Goal: Task Accomplishment & Management: Use online tool/utility

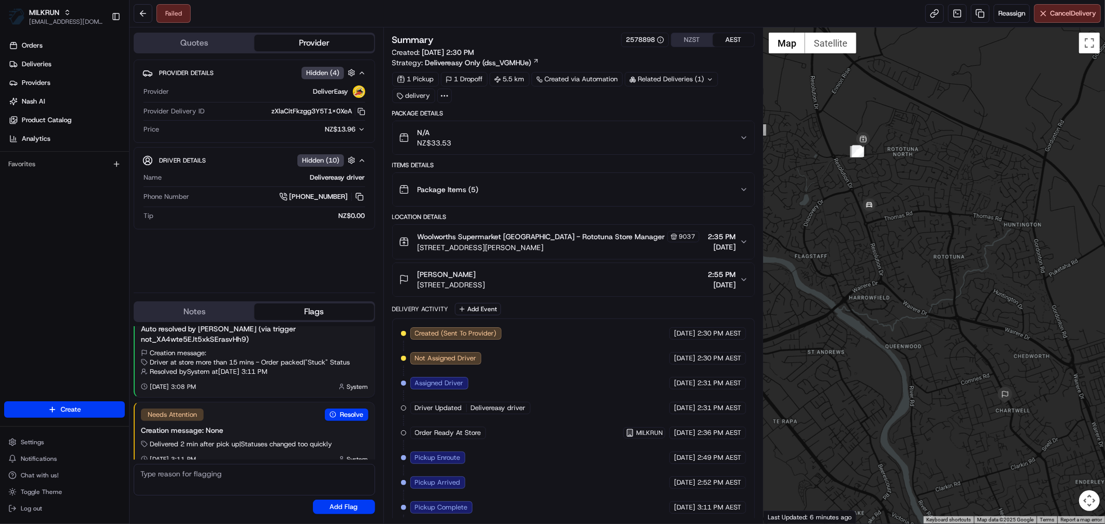
scroll to position [106, 0]
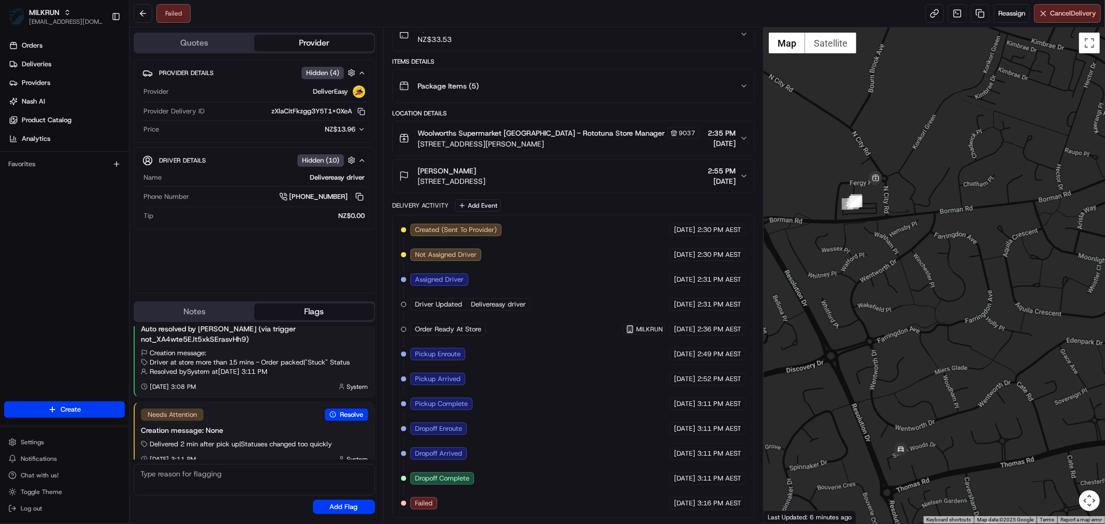
drag, startPoint x: 870, startPoint y: 206, endPoint x: 900, endPoint y: 304, distance: 102.9
click at [900, 304] on div at bounding box center [934, 275] width 341 height 496
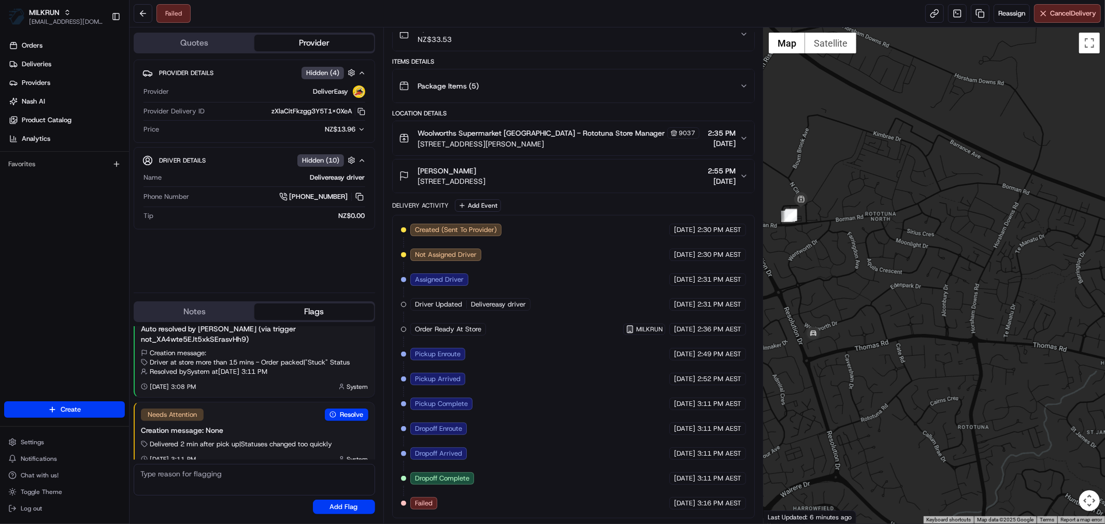
click at [899, 351] on div at bounding box center [934, 275] width 341 height 496
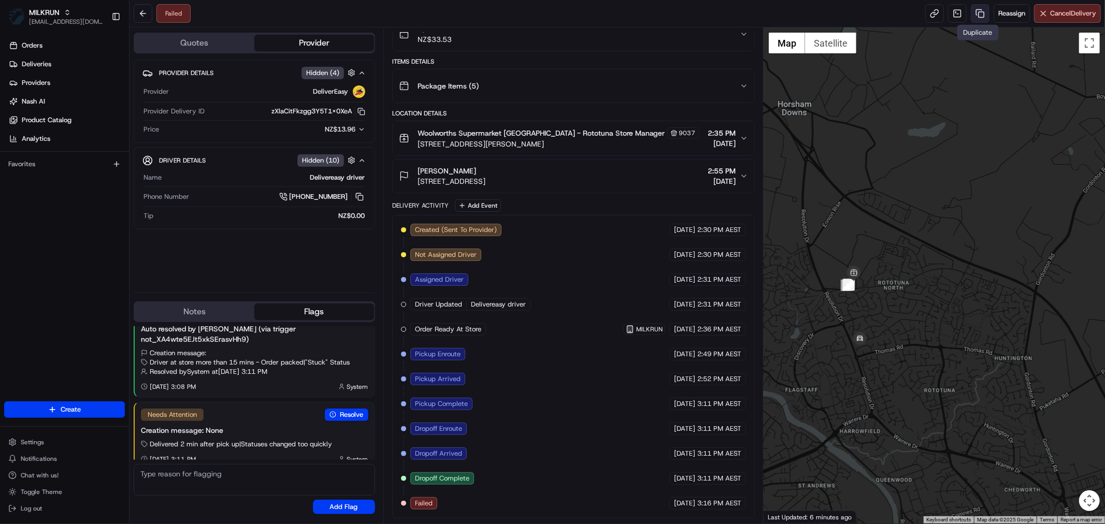
click at [972, 17] on link at bounding box center [980, 13] width 19 height 19
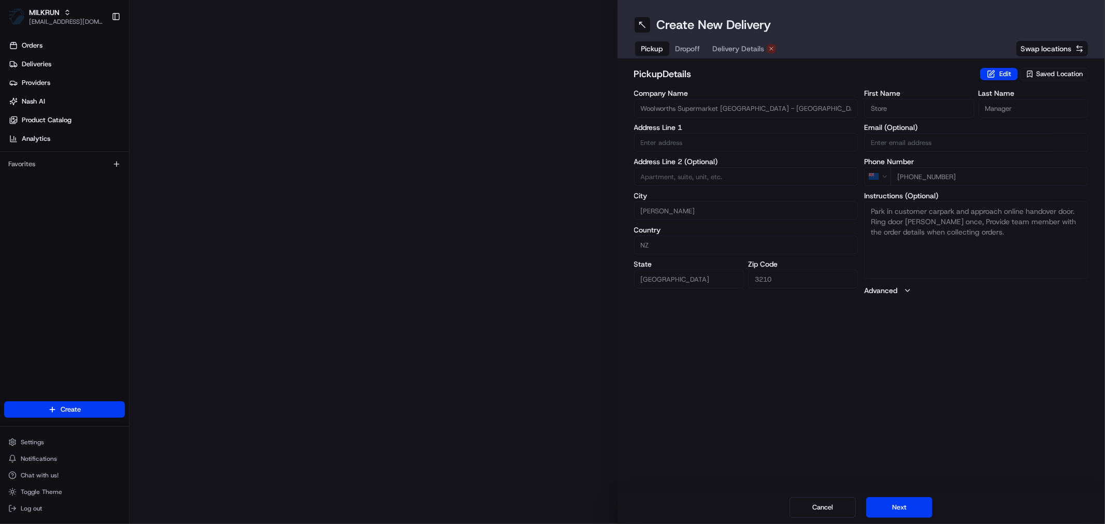
type input "3 Fergy Pl"
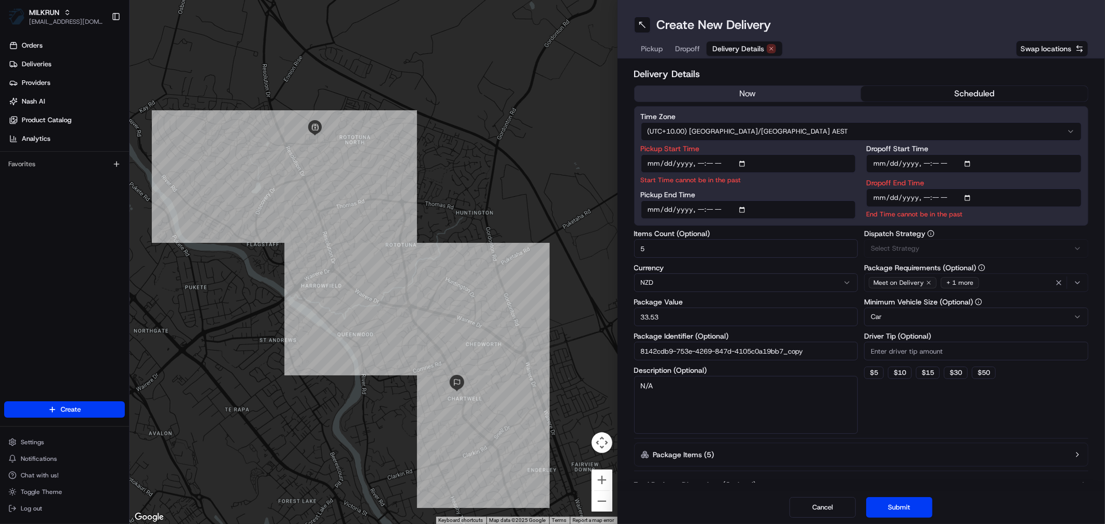
click at [747, 41] on button "Delivery Details" at bounding box center [745, 48] width 76 height 15
click at [780, 91] on button "now" at bounding box center [748, 94] width 227 height 16
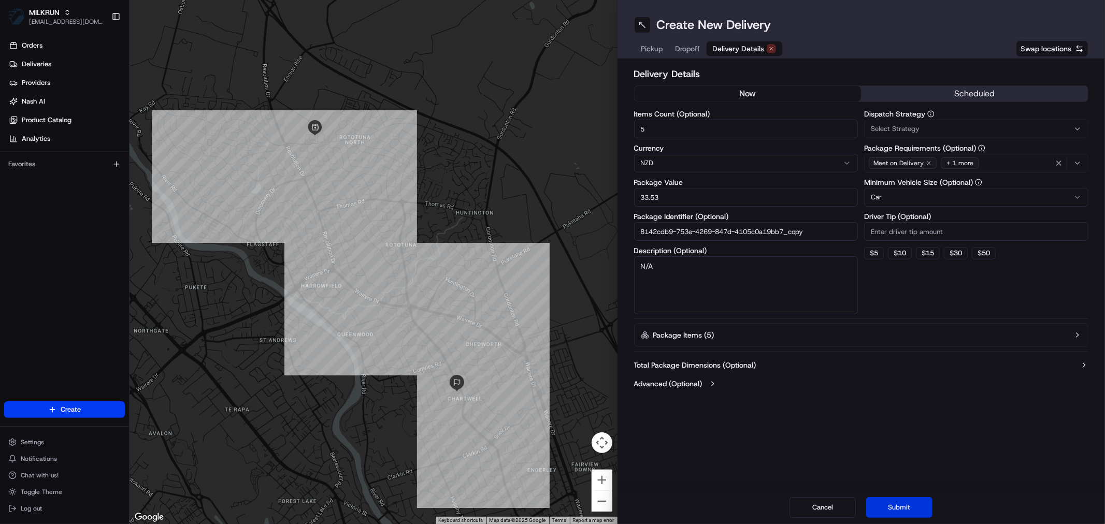
click at [901, 501] on button "Submit" at bounding box center [899, 507] width 66 height 21
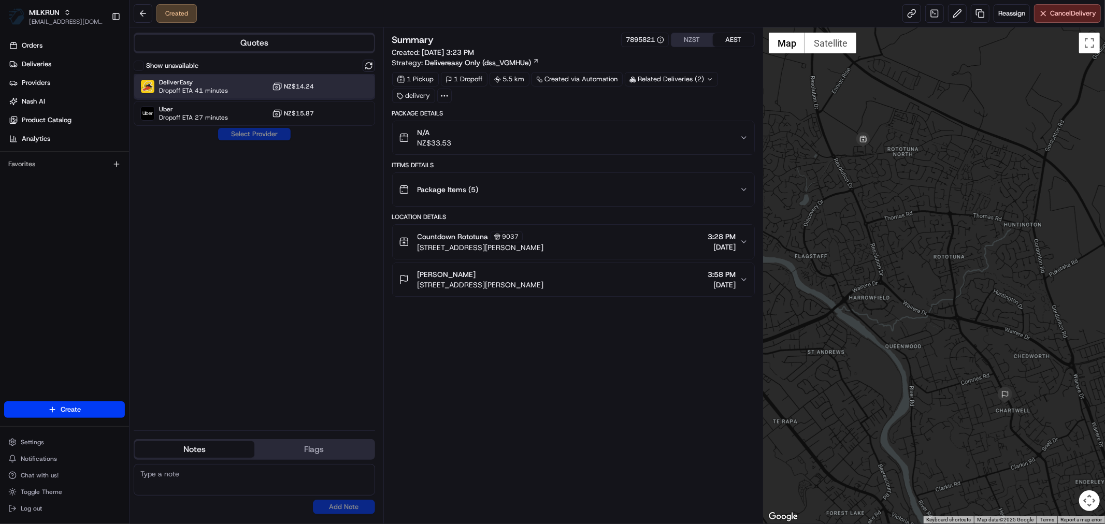
click at [205, 84] on span "DeliverEasy" at bounding box center [193, 82] width 69 height 8
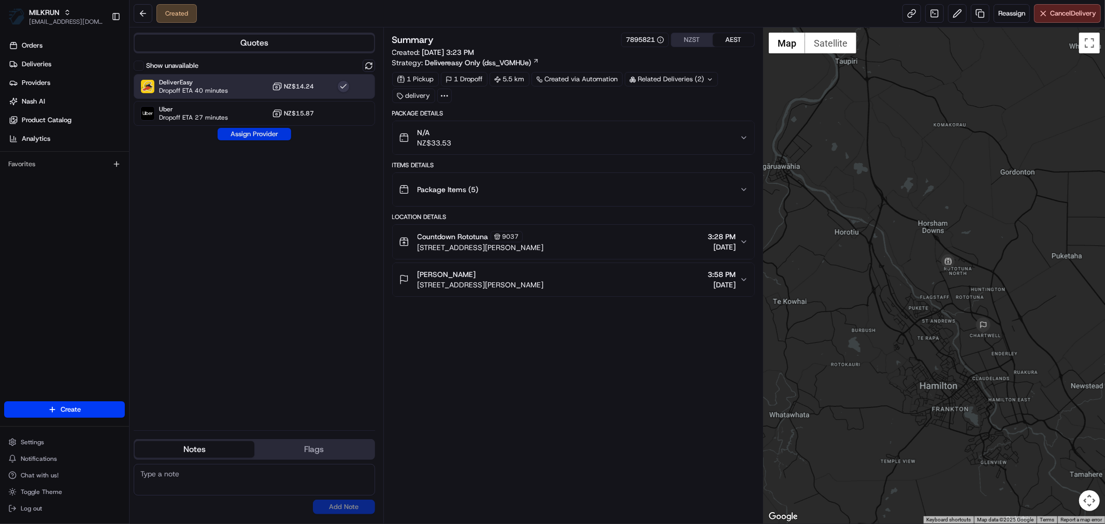
click at [251, 137] on button "Assign Provider" at bounding box center [255, 134] width 74 height 12
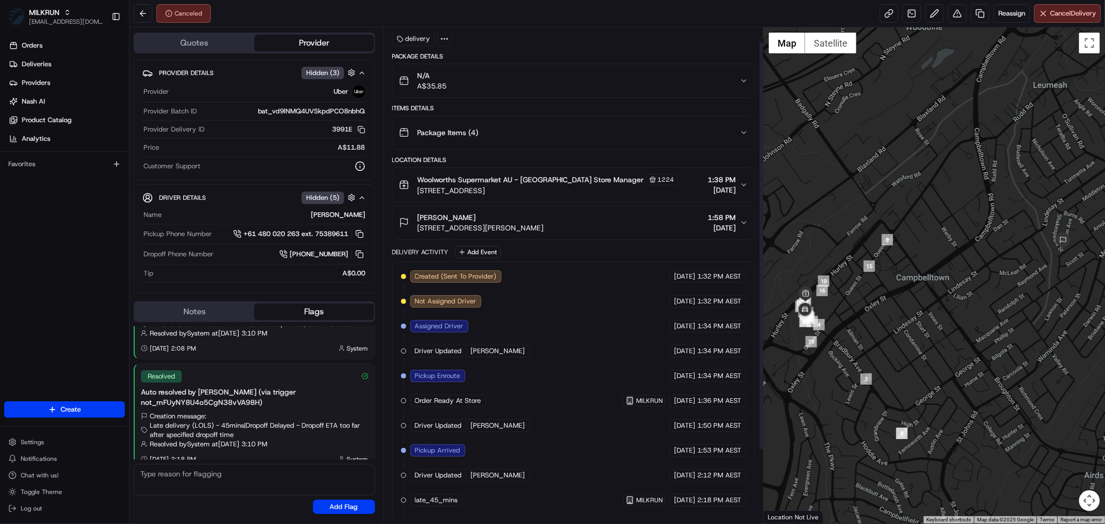
scroll to position [106, 0]
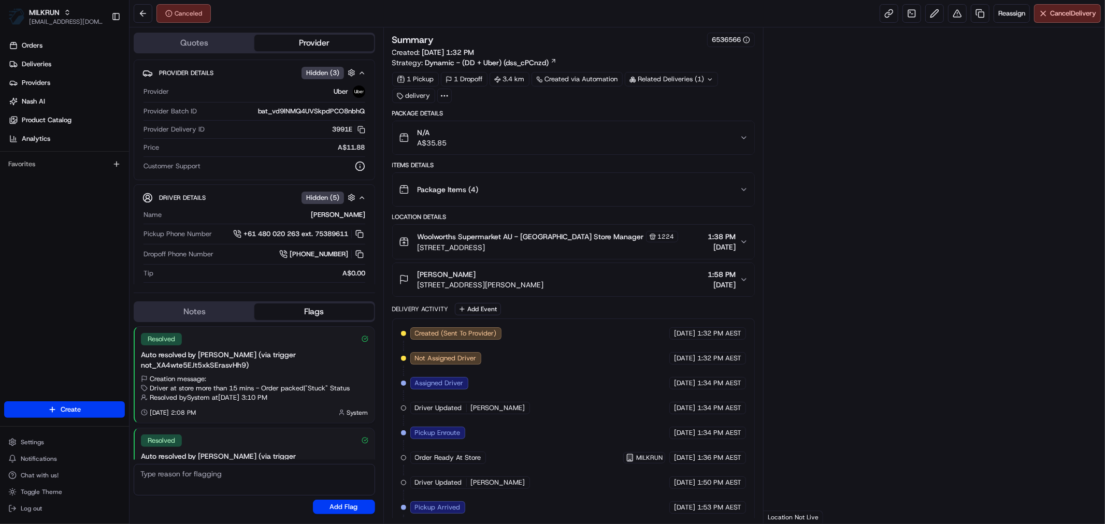
scroll to position [64, 0]
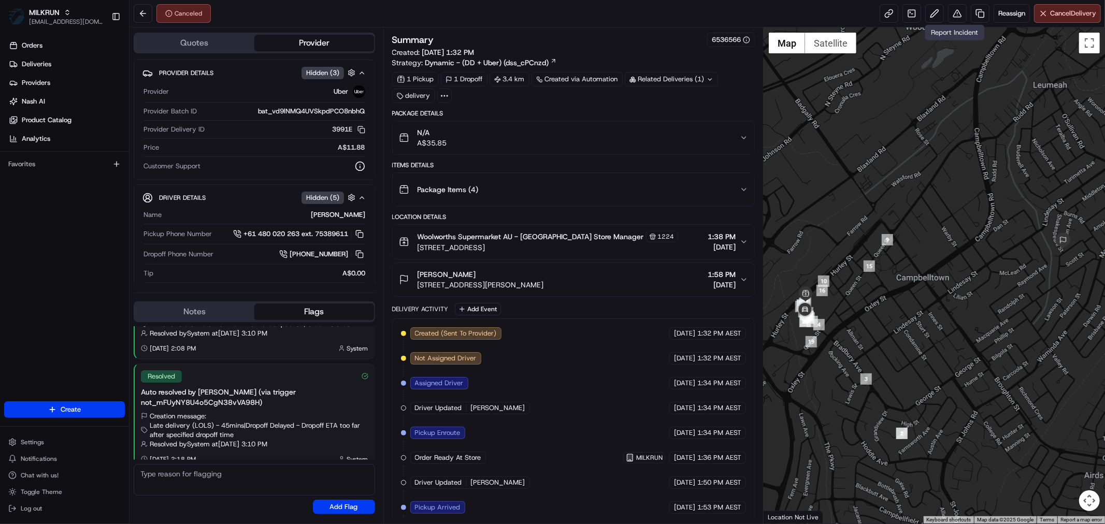
click at [942, 17] on div "Reassign Cancel Delivery" at bounding box center [990, 13] width 221 height 19
click at [951, 17] on button at bounding box center [957, 13] width 19 height 19
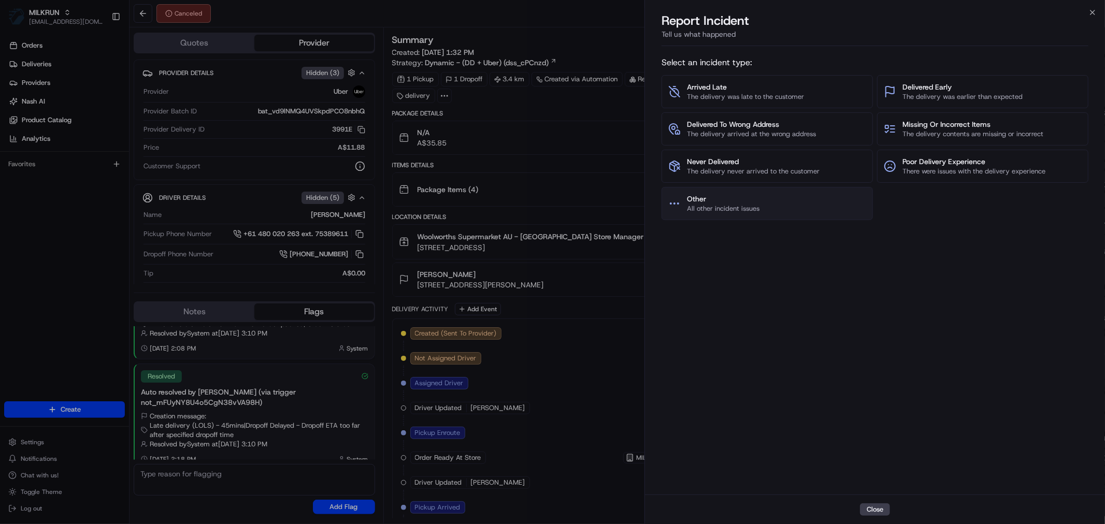
click at [719, 204] on span "Other" at bounding box center [723, 199] width 73 height 10
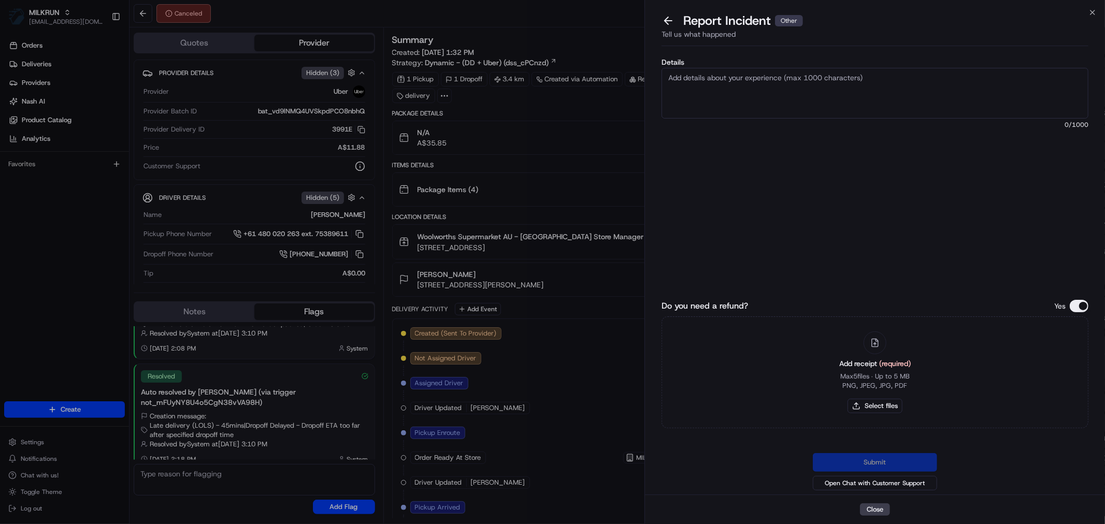
click at [772, 89] on textarea "Details" at bounding box center [875, 93] width 427 height 51
click at [781, 78] on textarea "Order is not in store anymore" at bounding box center [875, 93] width 427 height 51
type textarea "Order is not in store anymore and we believe Nadir picked this up as they were …"
click at [877, 408] on button "Select files" at bounding box center [875, 406] width 55 height 15
type input "C:\fakepath\Taleisha.pdf"
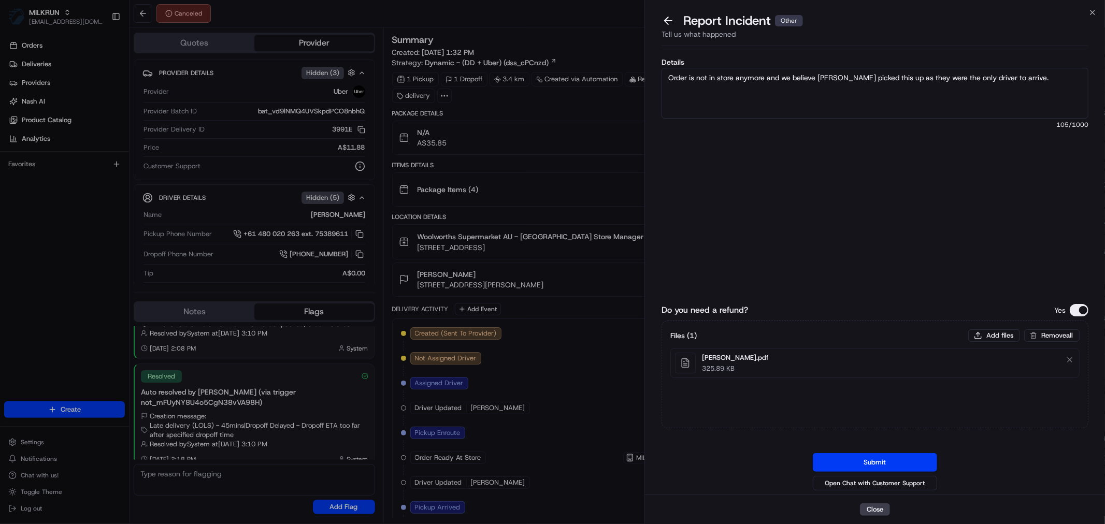
click at [871, 457] on button "Submit" at bounding box center [875, 462] width 124 height 19
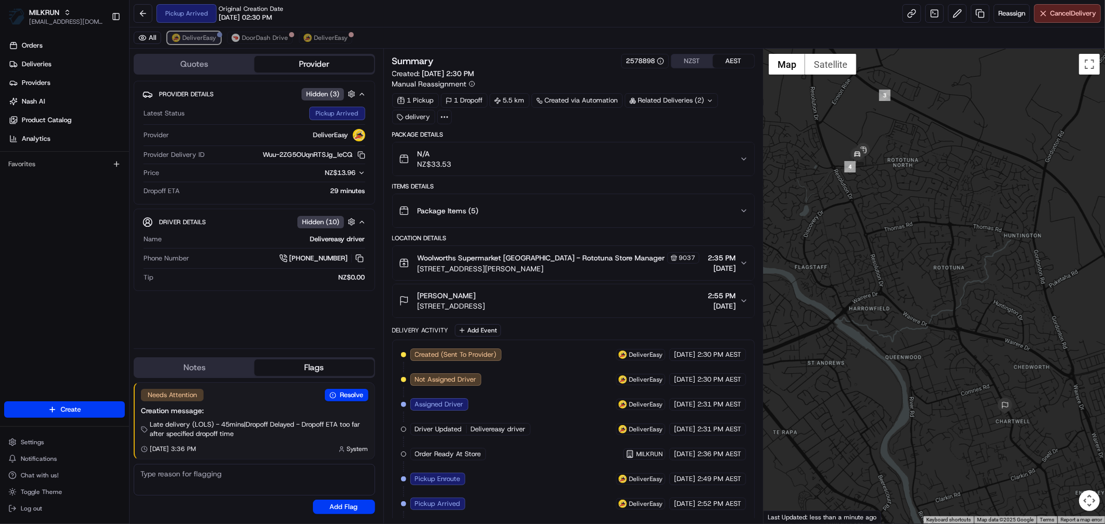
click at [201, 38] on span "DeliverEasy" at bounding box center [199, 38] width 34 height 8
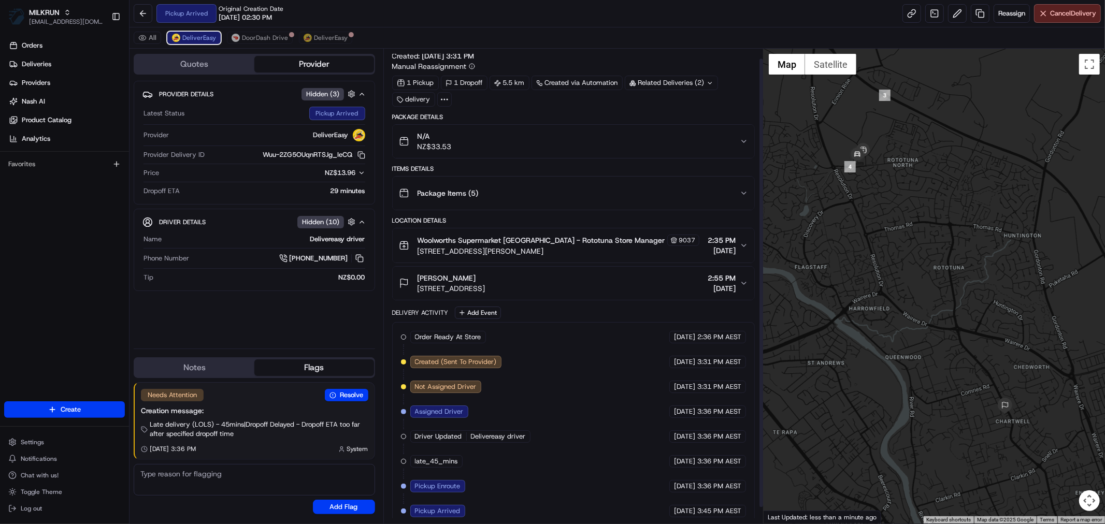
scroll to position [27, 0]
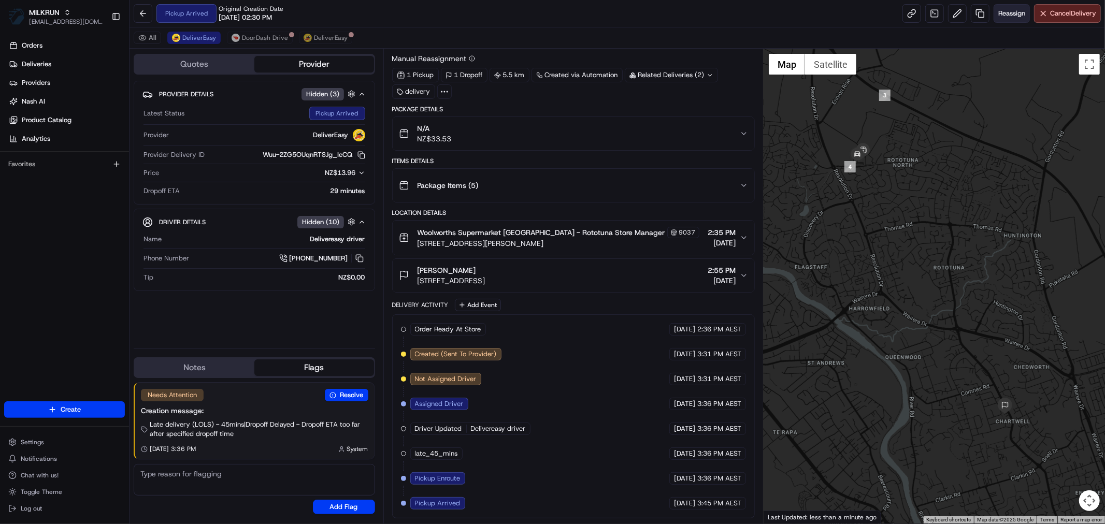
click at [998, 14] on span "Reassign" at bounding box center [1011, 13] width 27 height 9
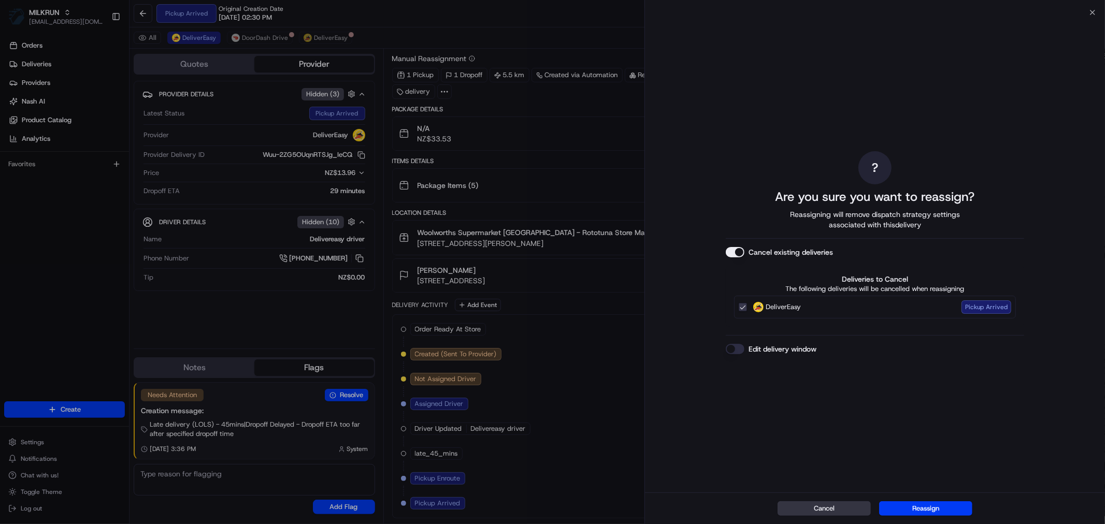
click at [840, 506] on button "Cancel" at bounding box center [824, 509] width 93 height 15
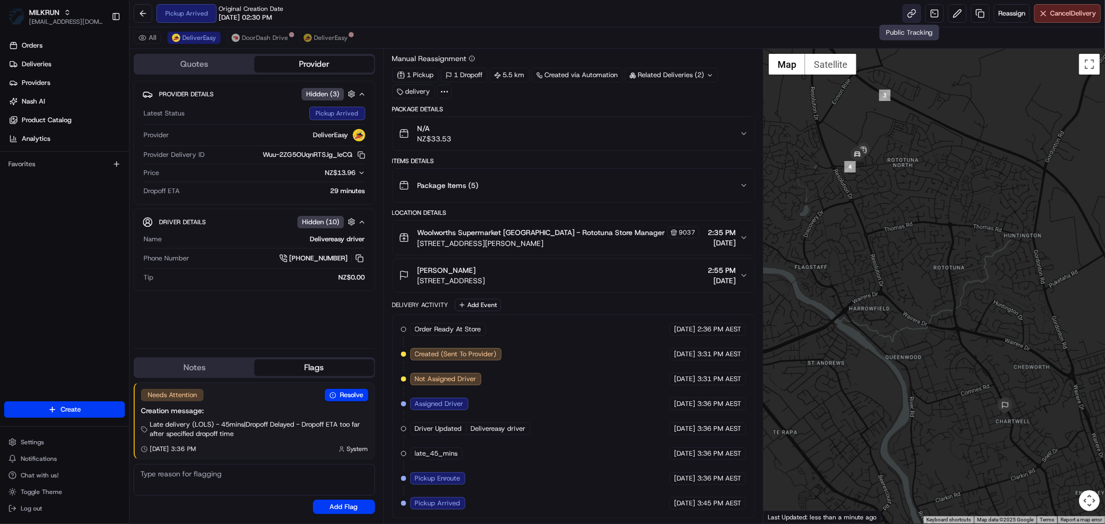
click at [913, 12] on link at bounding box center [912, 13] width 19 height 19
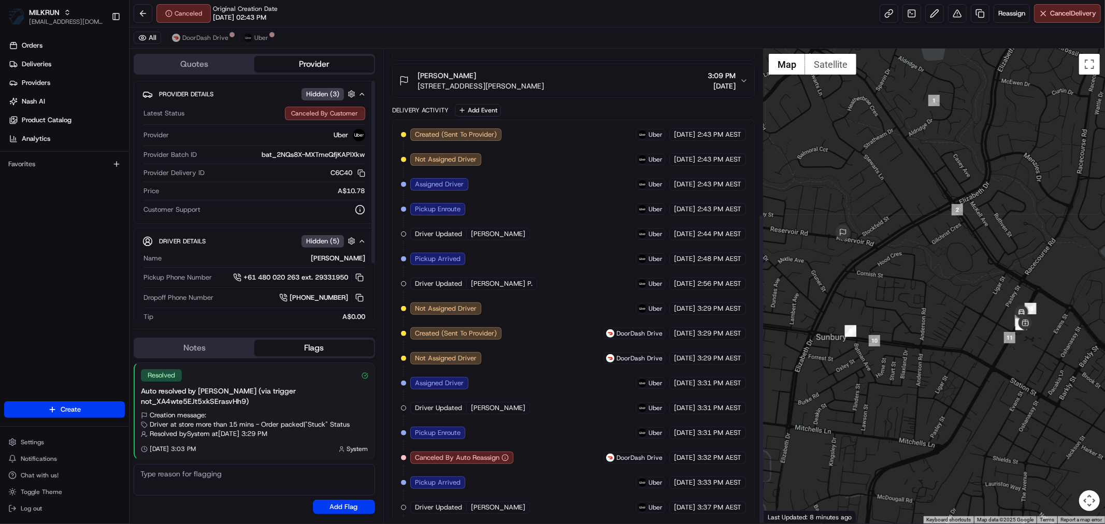
scroll to position [251, 0]
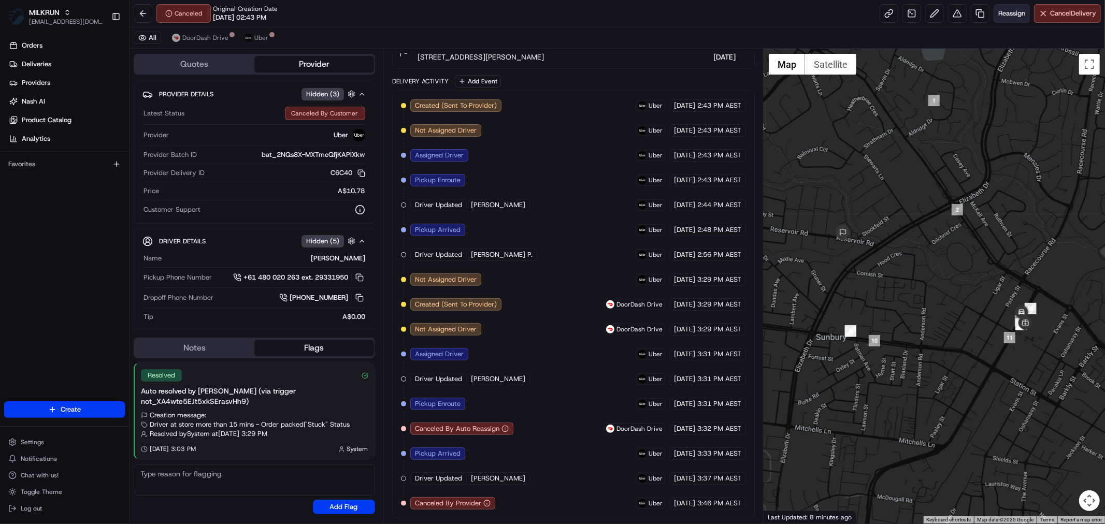
click at [1012, 11] on span "Reassign" at bounding box center [1011, 13] width 27 height 9
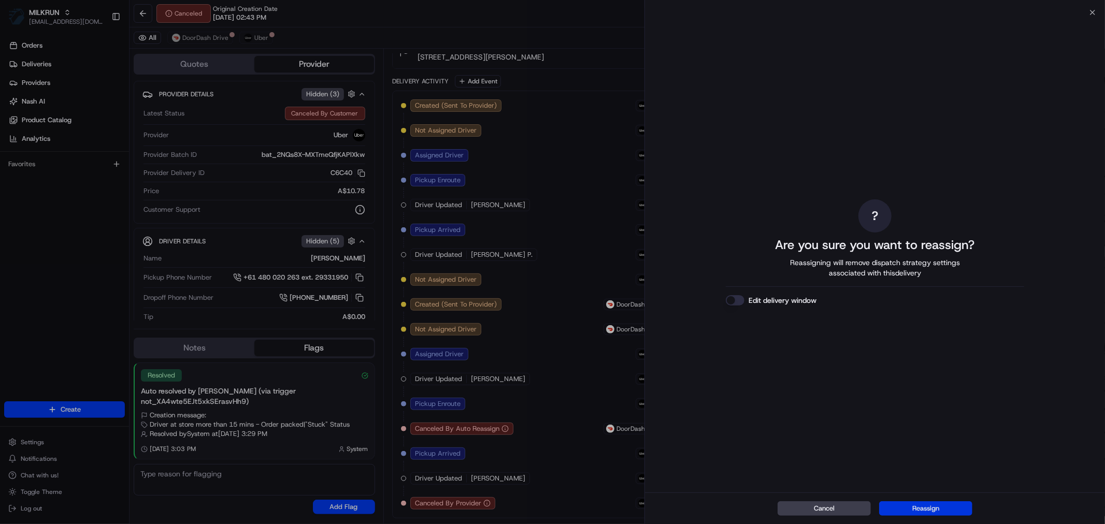
click at [919, 504] on button "Reassign" at bounding box center [925, 509] width 93 height 15
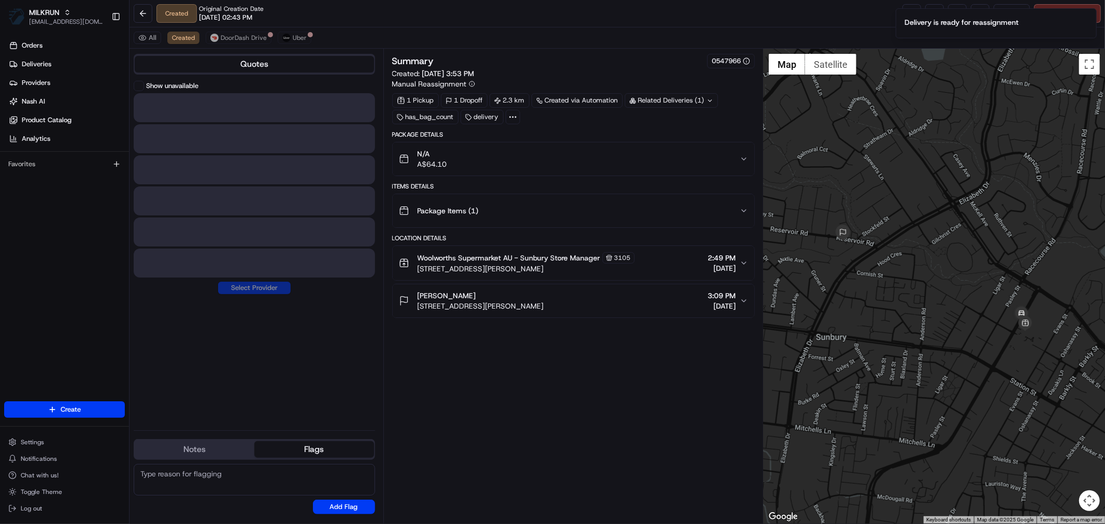
scroll to position [0, 0]
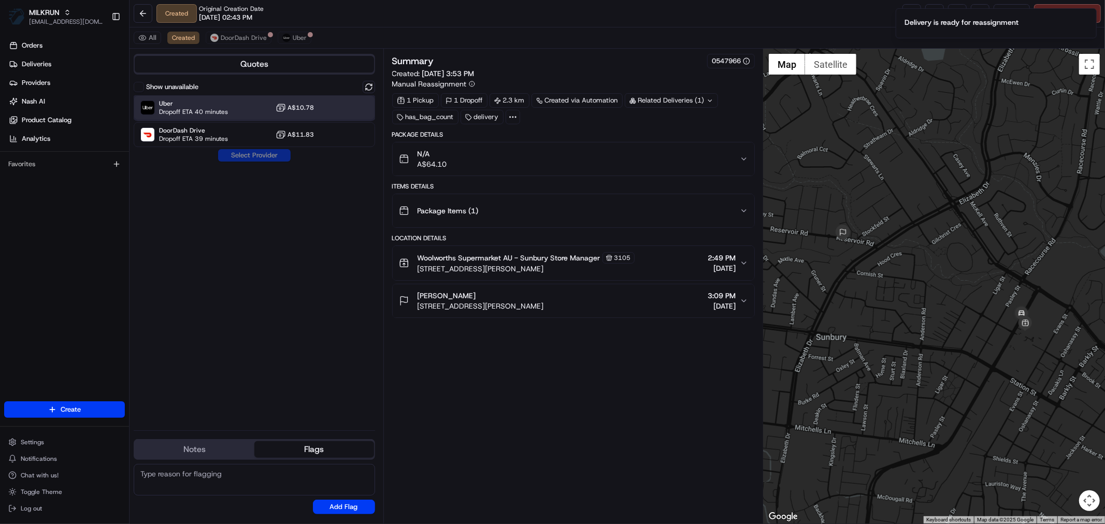
click at [210, 101] on span "Uber" at bounding box center [193, 103] width 69 height 8
click at [255, 153] on button "Assign Provider" at bounding box center [255, 155] width 74 height 12
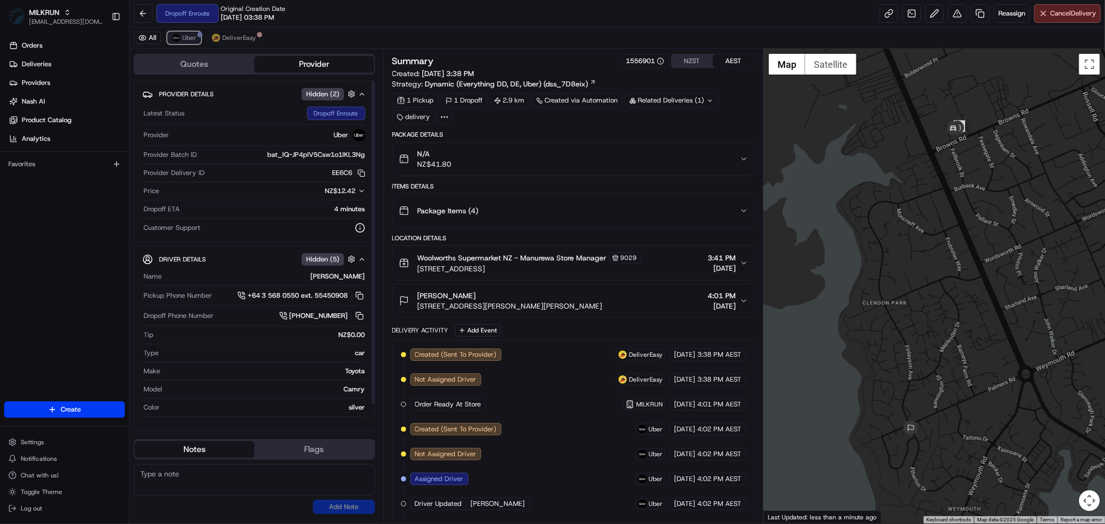
click at [183, 34] on span "Uber" at bounding box center [189, 38] width 14 height 8
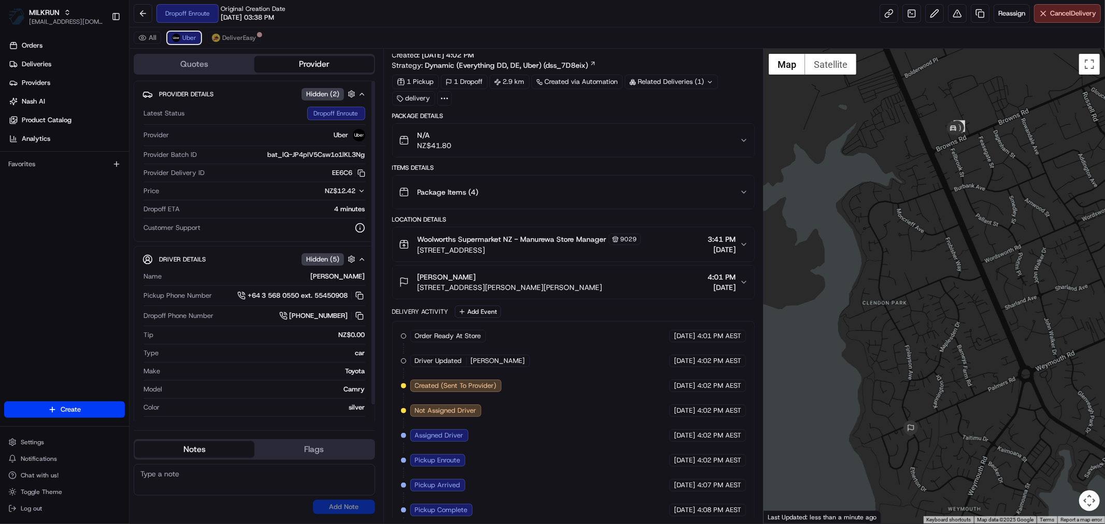
scroll to position [52, 0]
